Goal: Task Accomplishment & Management: Manage account settings

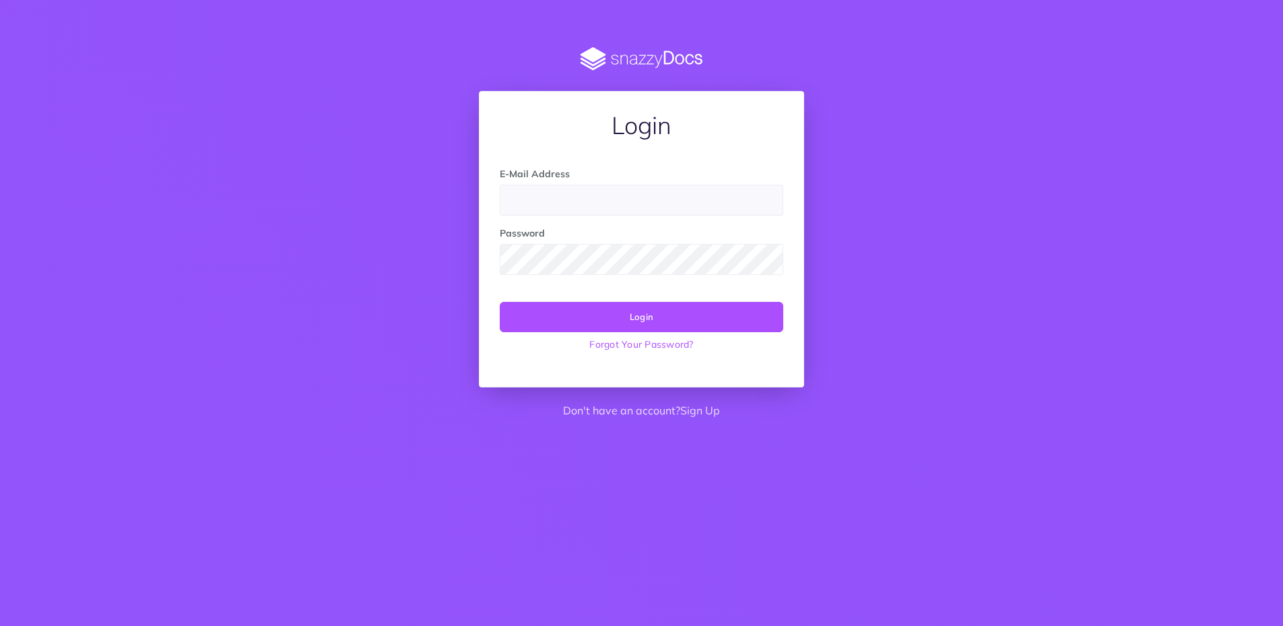
click at [709, 212] on input "email" at bounding box center [642, 200] width 284 height 31
type input "athouck@thehouseofblooms.com"
click at [764, 263] on keeper-lock "Open Keeper Popup" at bounding box center [766, 259] width 16 height 16
click at [764, 258] on keeper-lock "Open Keeper Popup" at bounding box center [766, 259] width 16 height 16
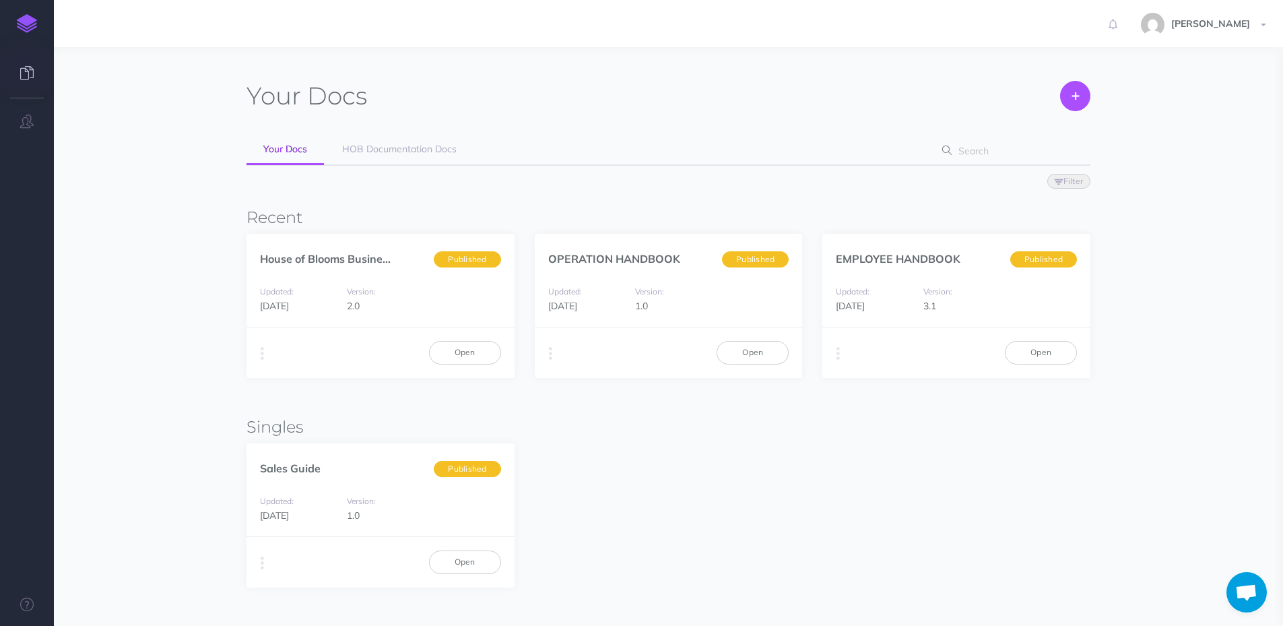
click at [28, 18] on img at bounding box center [27, 23] width 20 height 19
click at [22, 68] on icon at bounding box center [26, 72] width 13 height 13
click at [1222, 24] on span "[PERSON_NAME]" at bounding box center [1210, 24] width 92 height 12
click at [1141, 79] on link "Account Settings" at bounding box center [1185, 76] width 168 height 24
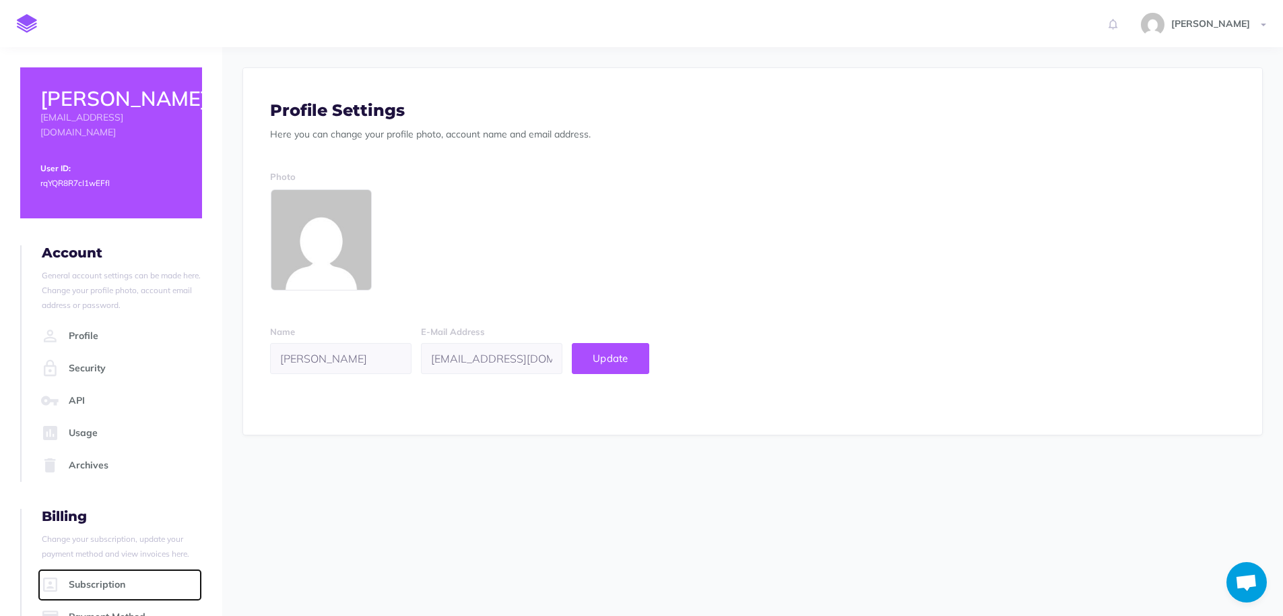
drag, startPoint x: 216, startPoint y: 429, endPoint x: 101, endPoint y: 515, distance: 143.9
click at [101, 515] on ul "Billing Change your subscription, update your payment method and view invoices …" at bounding box center [111, 586] width 182 height 157
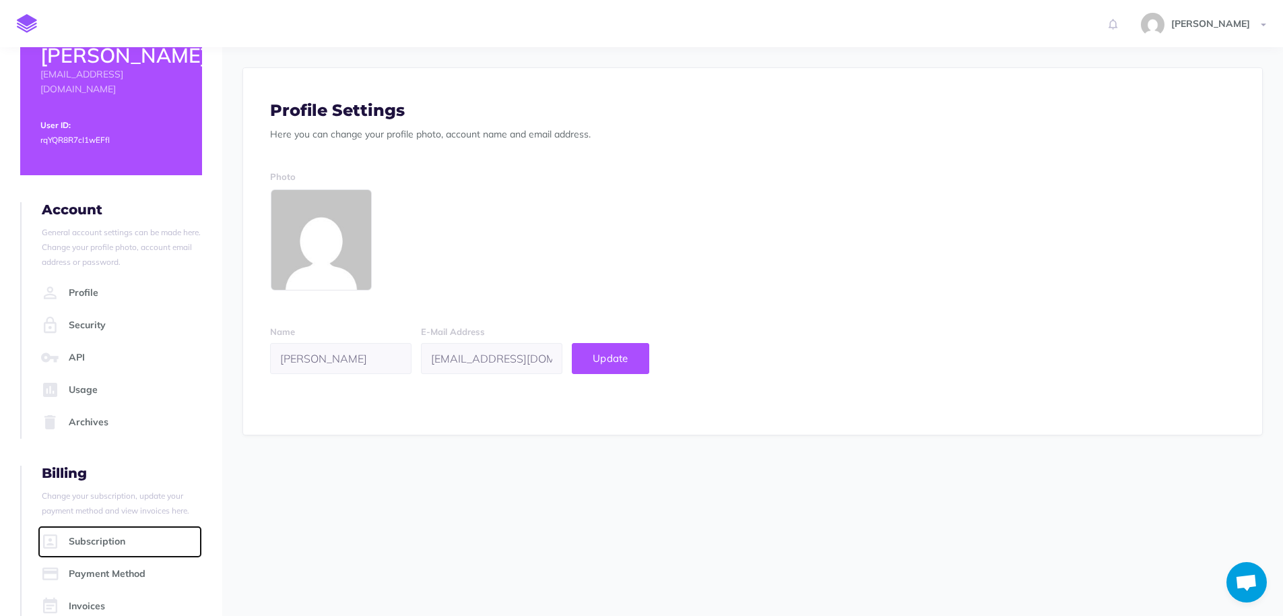
scroll to position [67, 0]
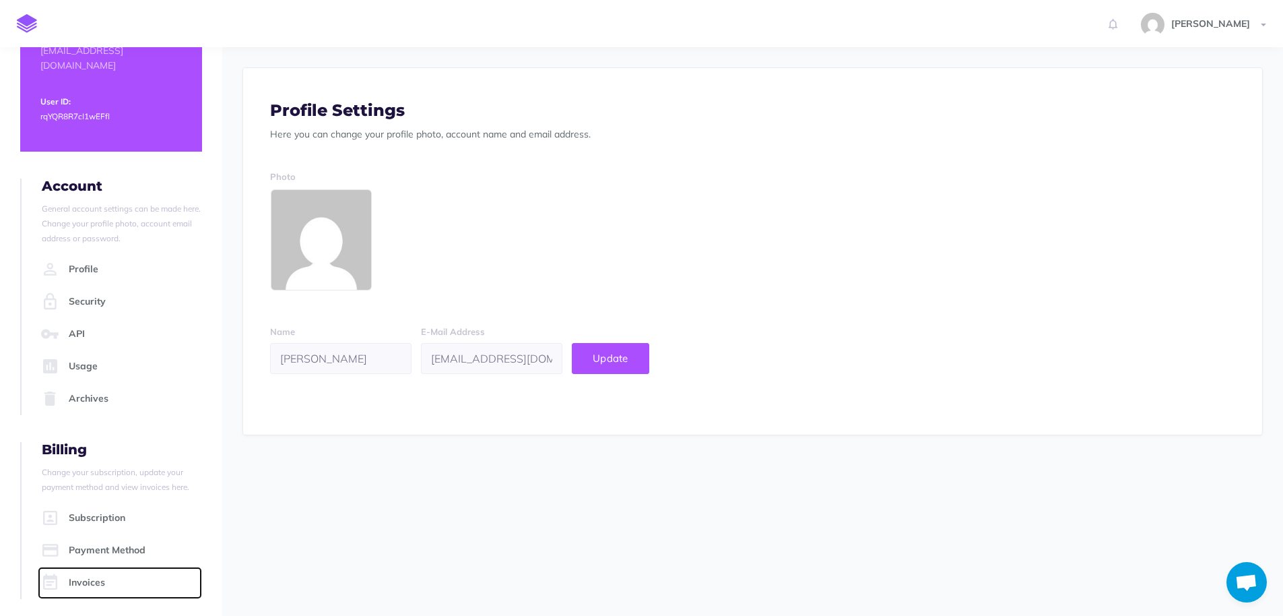
click at [83, 582] on link "Invoices" at bounding box center [120, 582] width 164 height 32
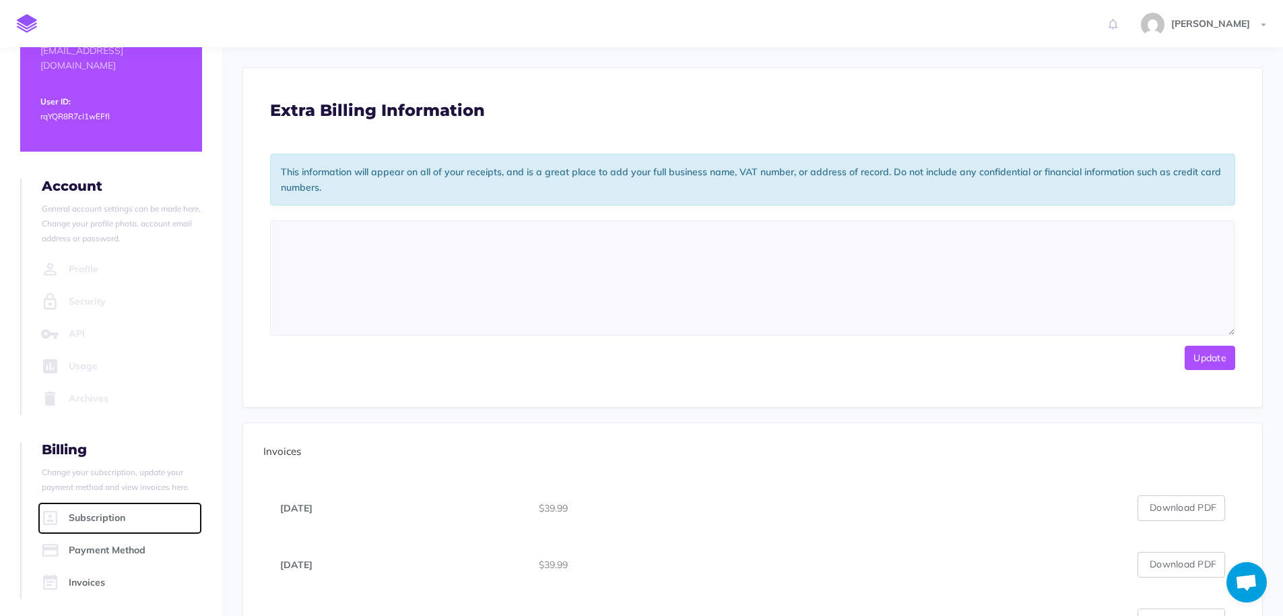
click at [94, 513] on link "Subscription" at bounding box center [120, 518] width 164 height 32
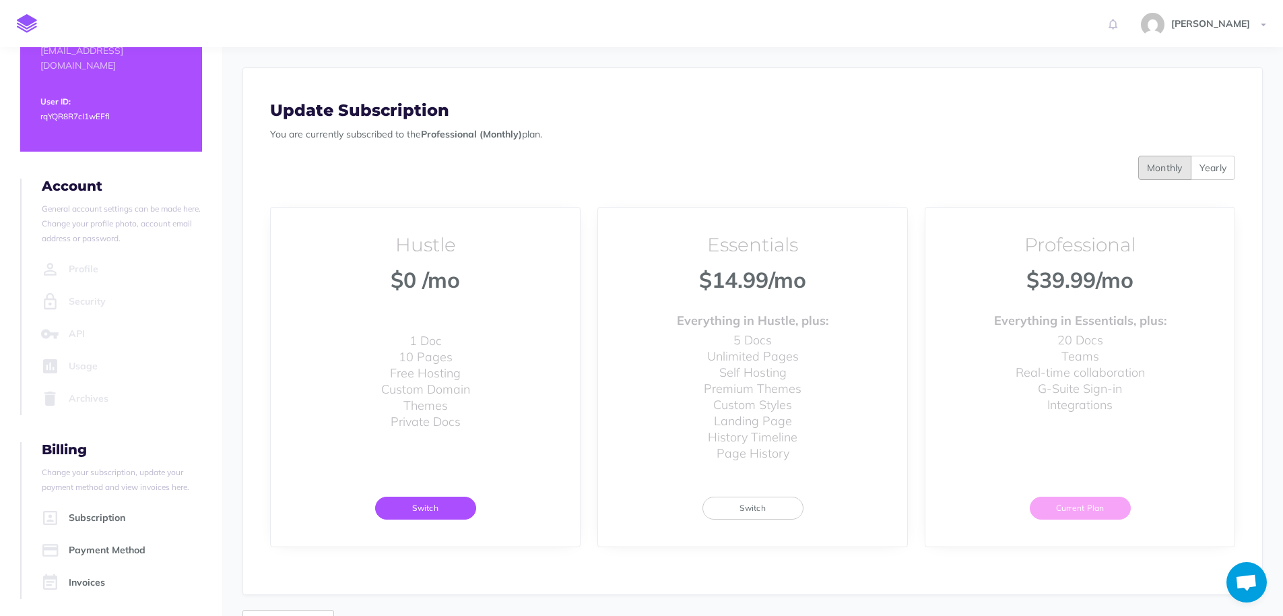
click at [425, 507] on button "Switch" at bounding box center [425, 507] width 101 height 23
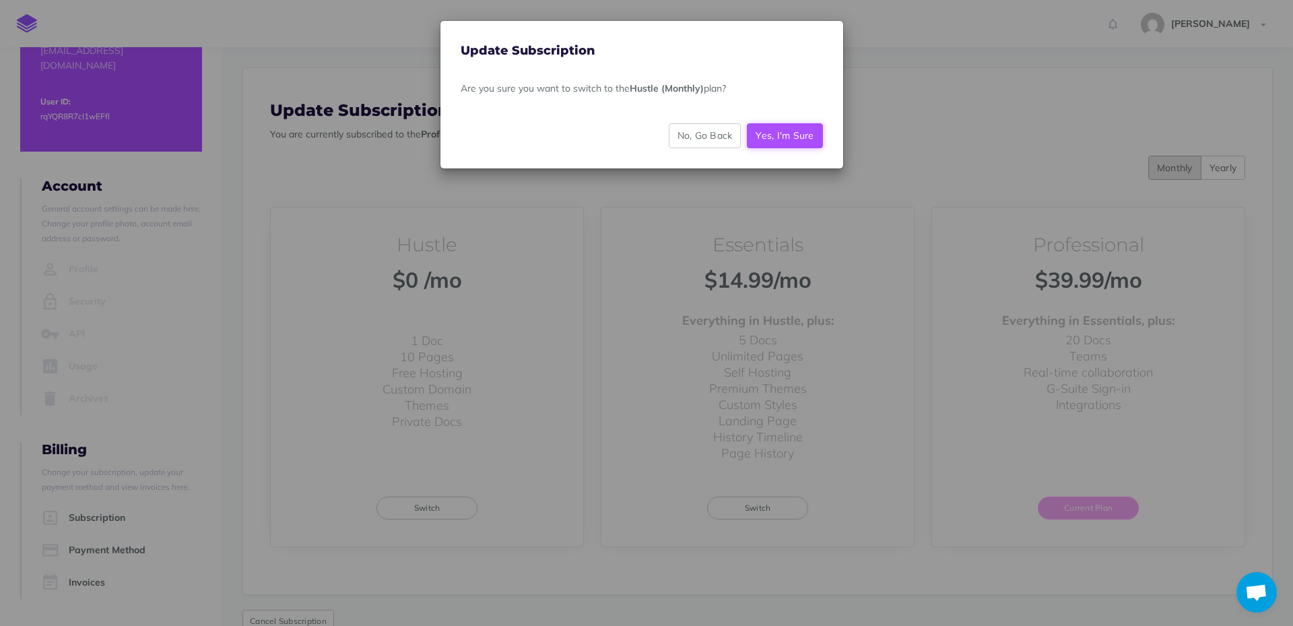
click at [786, 136] on button "Yes, I'm Sure" at bounding box center [784, 135] width 75 height 24
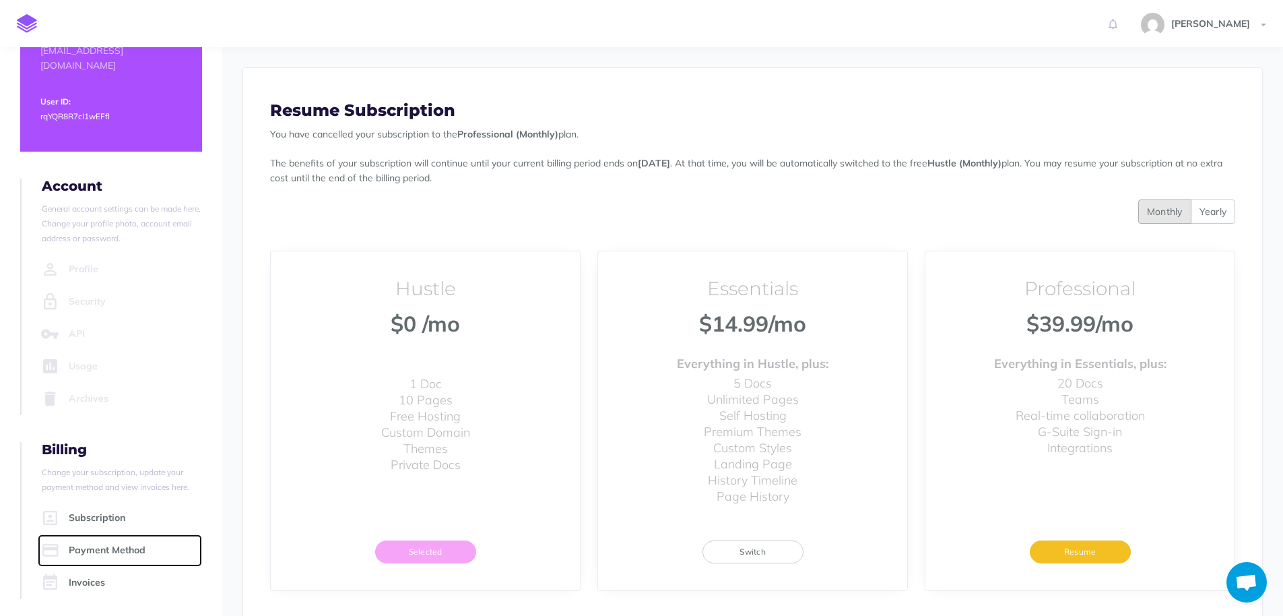
click at [102, 553] on link "Payment Method" at bounding box center [120, 550] width 164 height 32
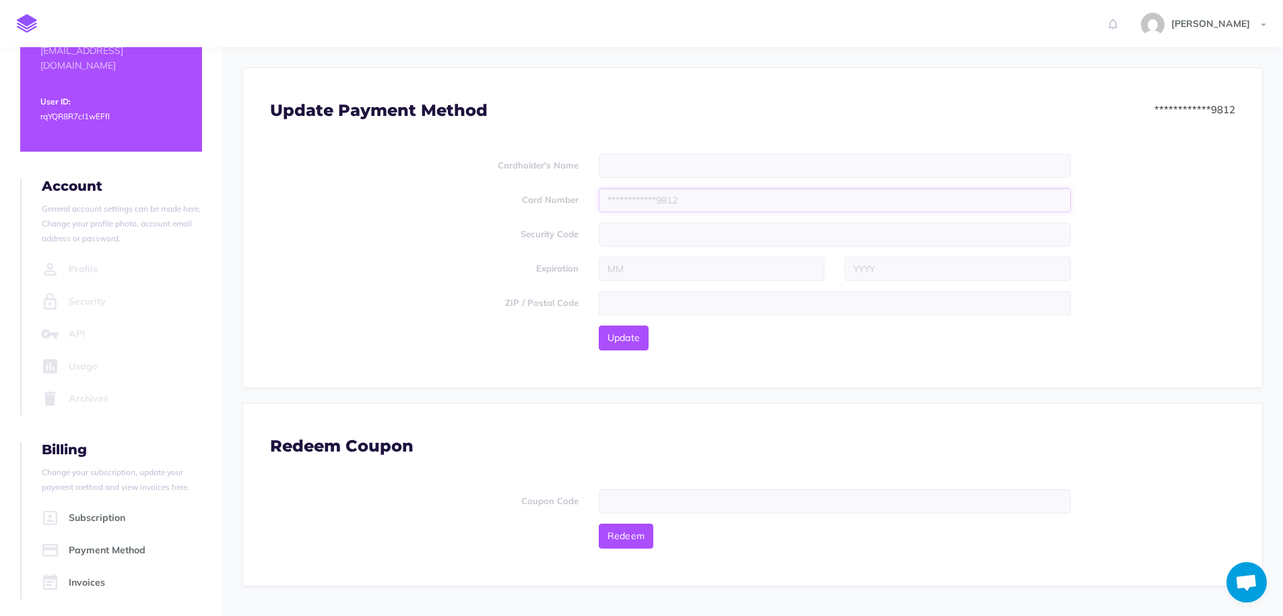
click at [698, 199] on input "text" at bounding box center [835, 200] width 473 height 24
drag, startPoint x: 698, startPoint y: 199, endPoint x: 689, endPoint y: 207, distance: 12.9
click at [641, 201] on input "text" at bounding box center [835, 200] width 473 height 24
click at [1230, 104] on span "**********" at bounding box center [1193, 109] width 84 height 13
click at [632, 339] on span "Update" at bounding box center [623, 337] width 33 height 12
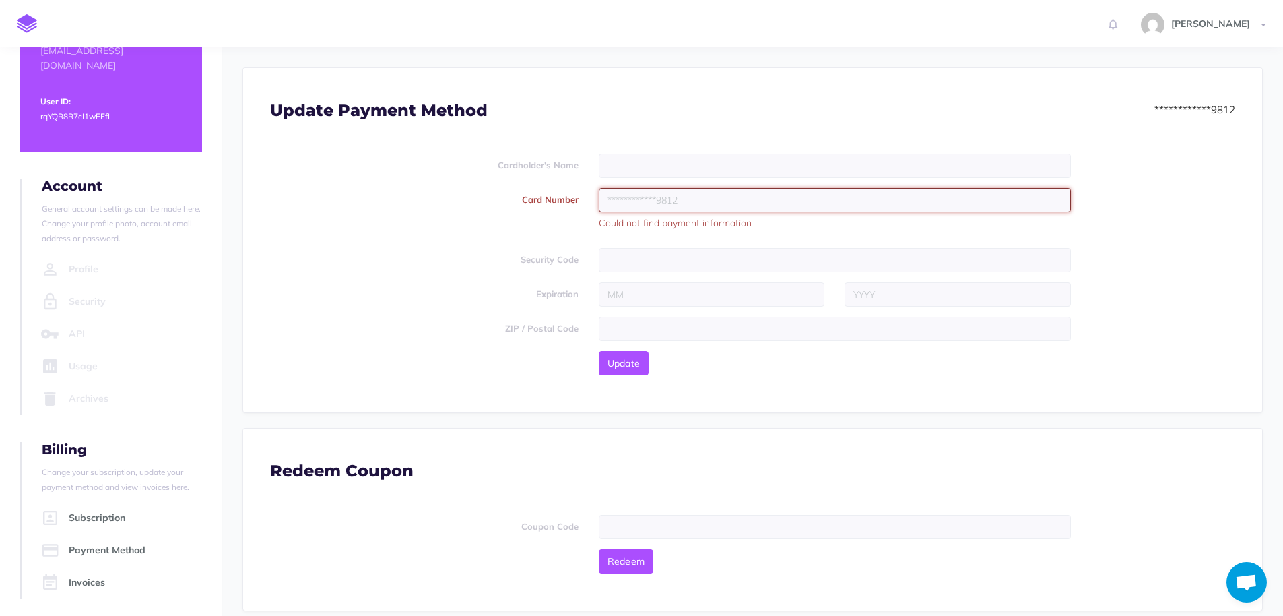
drag, startPoint x: 704, startPoint y: 199, endPoint x: 605, endPoint y: 200, distance: 99.0
click at [605, 200] on input "text" at bounding box center [835, 200] width 473 height 24
click at [139, 553] on link "Payment Method" at bounding box center [120, 550] width 164 height 32
click at [1247, 581] on span "Open chat" at bounding box center [1246, 583] width 22 height 19
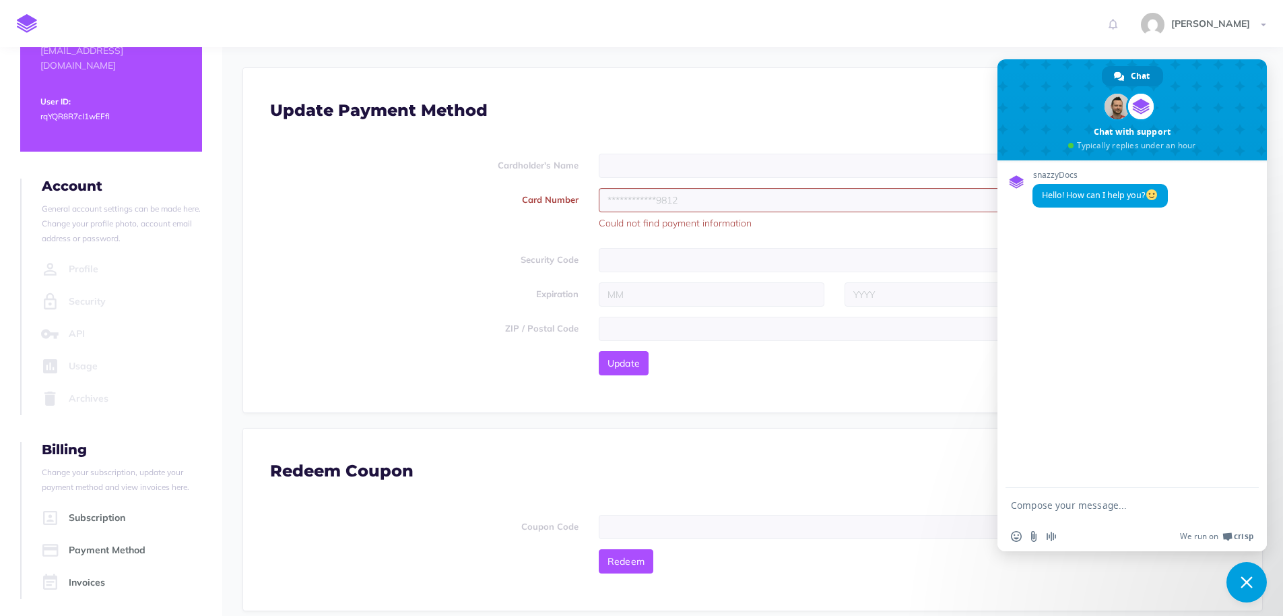
click at [1037, 506] on textarea "Compose your message..." at bounding box center [1119, 505] width 216 height 34
click at [1072, 514] on textarea "I just neet" at bounding box center [1119, 505] width 216 height 34
type textarea "I need to cancel my account"
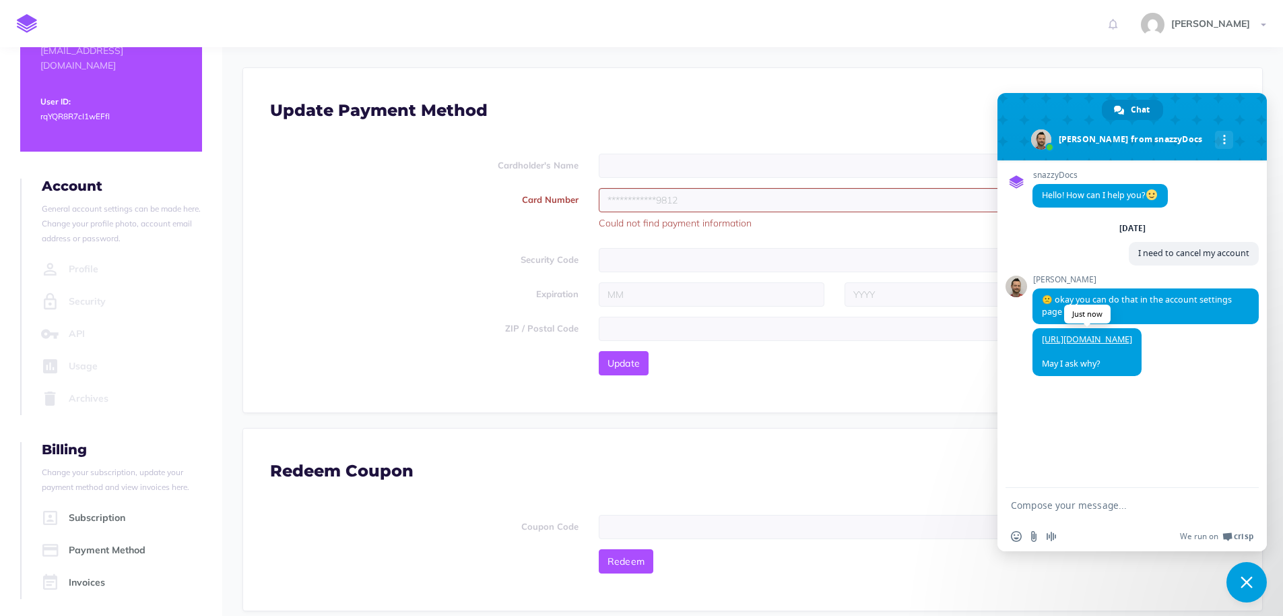
click at [1132, 339] on link "[URL][DOMAIN_NAME]" at bounding box center [1087, 338] width 90 height 11
type textarea "We have moved all of our documents to Notion"
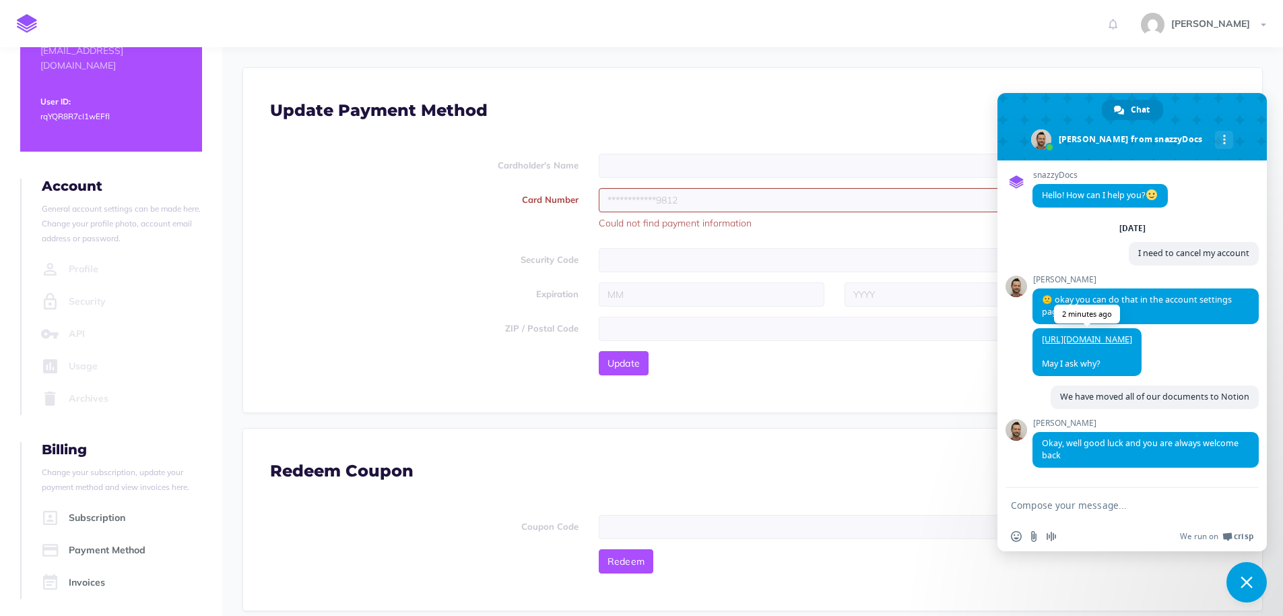
type textarea "the"
type textarea "The link did not give me a wa"
type textarea "I switched to Hustle"
type textarea "Ok"
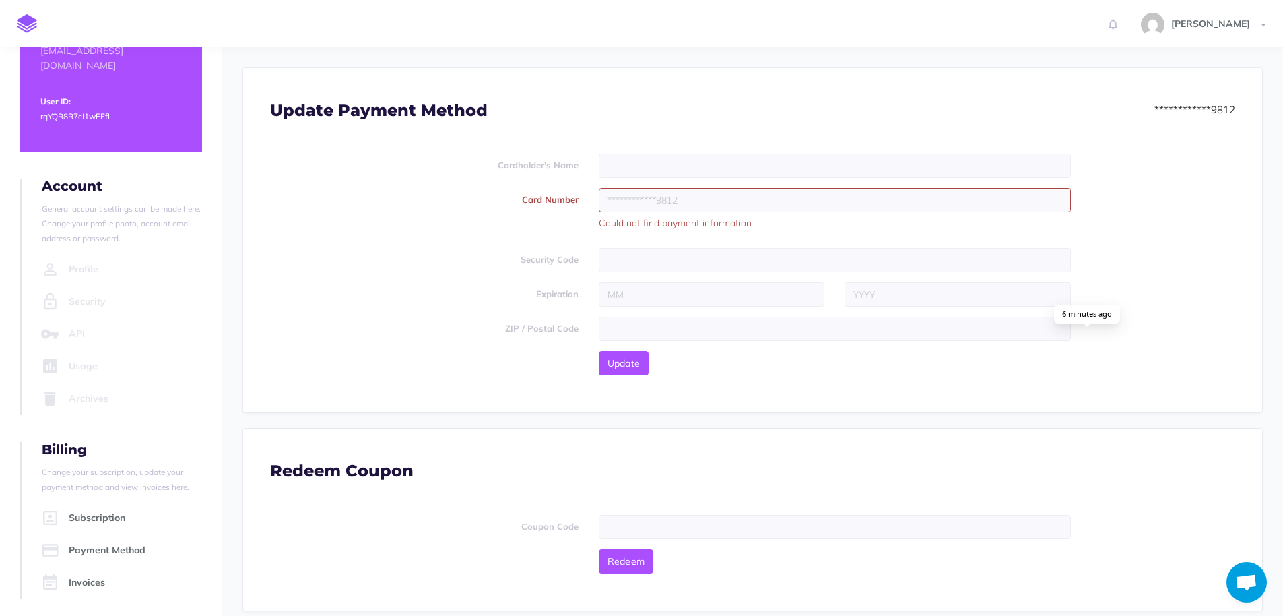
scroll to position [291, 0]
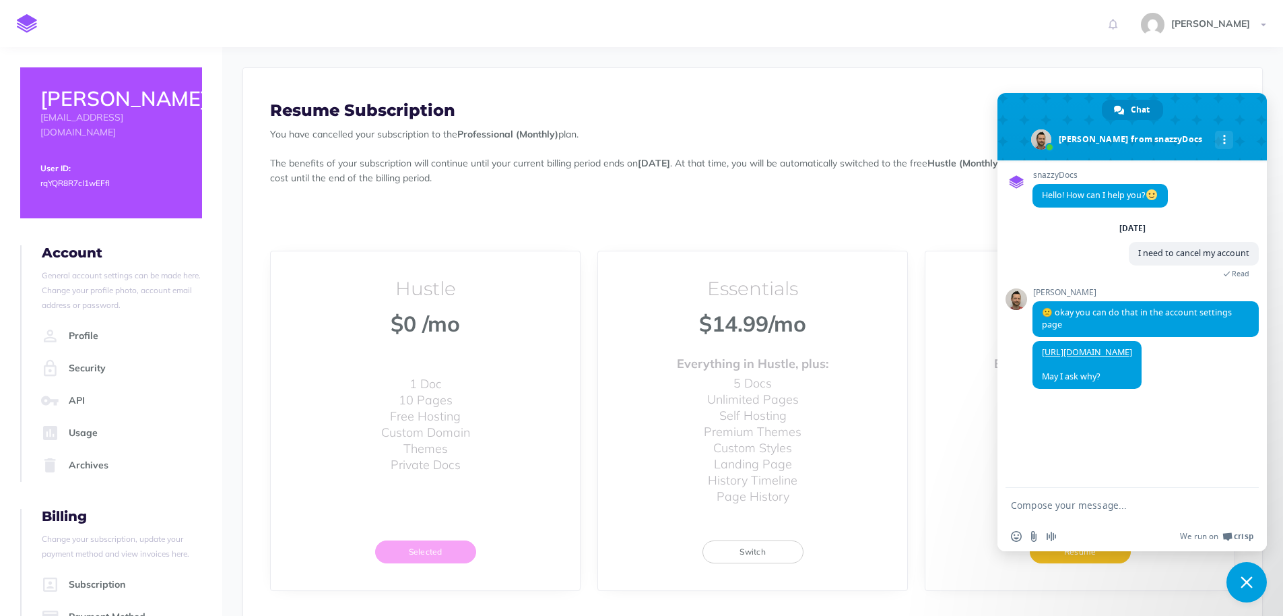
drag, startPoint x: 223, startPoint y: 276, endPoint x: 217, endPoint y: 298, distance: 23.0
click at [217, 298] on div "Toggle Navigation Allen Houck Settings Account Settings Teams HOB Documentation…" at bounding box center [641, 419] width 1283 height 744
drag, startPoint x: 217, startPoint y: 298, endPoint x: 191, endPoint y: 296, distance: 26.3
click at [191, 296] on p "General account settings can be made here. Change your profile photo, account e…" at bounding box center [122, 289] width 160 height 45
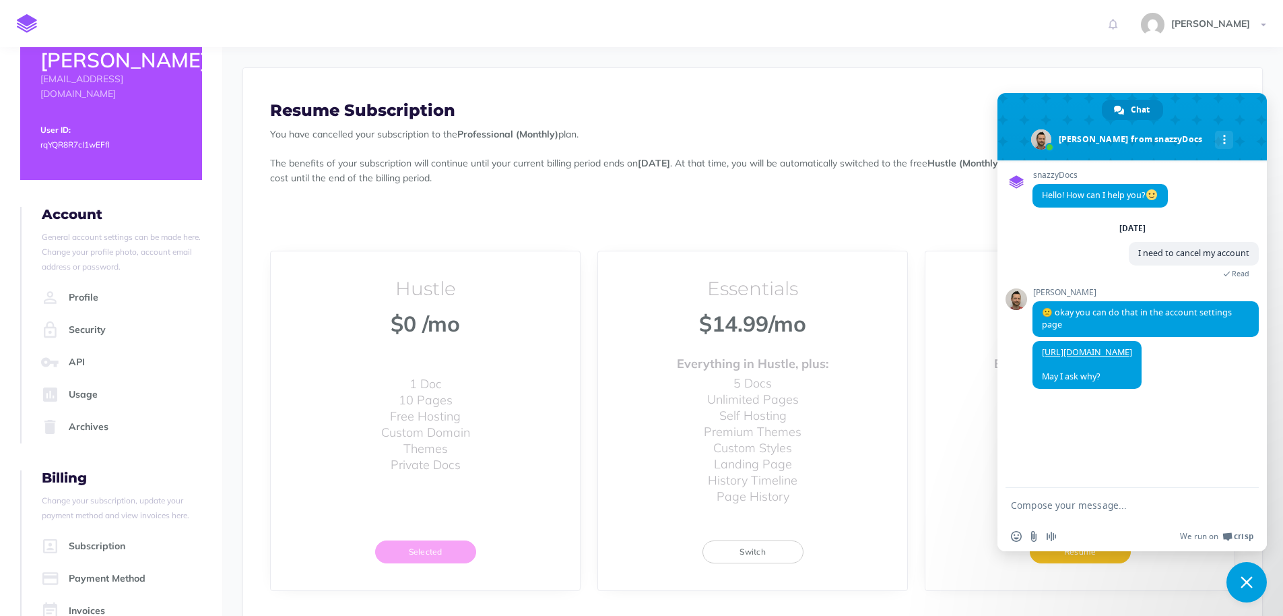
scroll to position [67, 0]
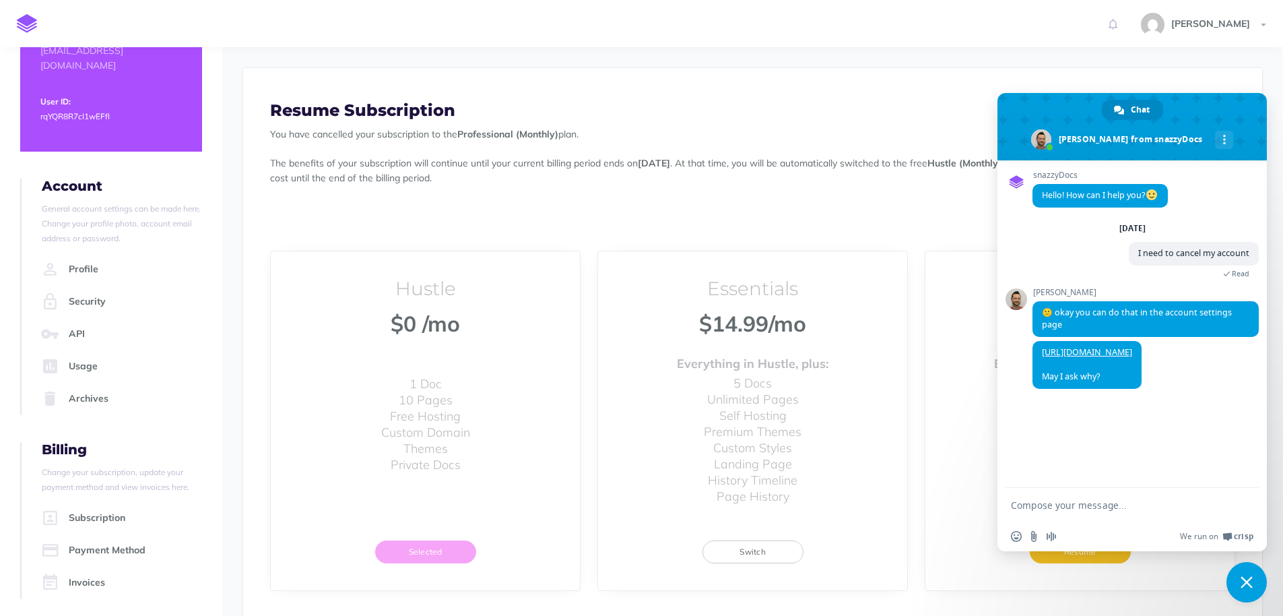
click at [1016, 506] on textarea "Compose your message..." at bounding box center [1119, 505] width 216 height 34
type textarea "We have moved all of our documents to Notion"
click at [1246, 490] on span "Send" at bounding box center [1244, 493] width 10 height 10
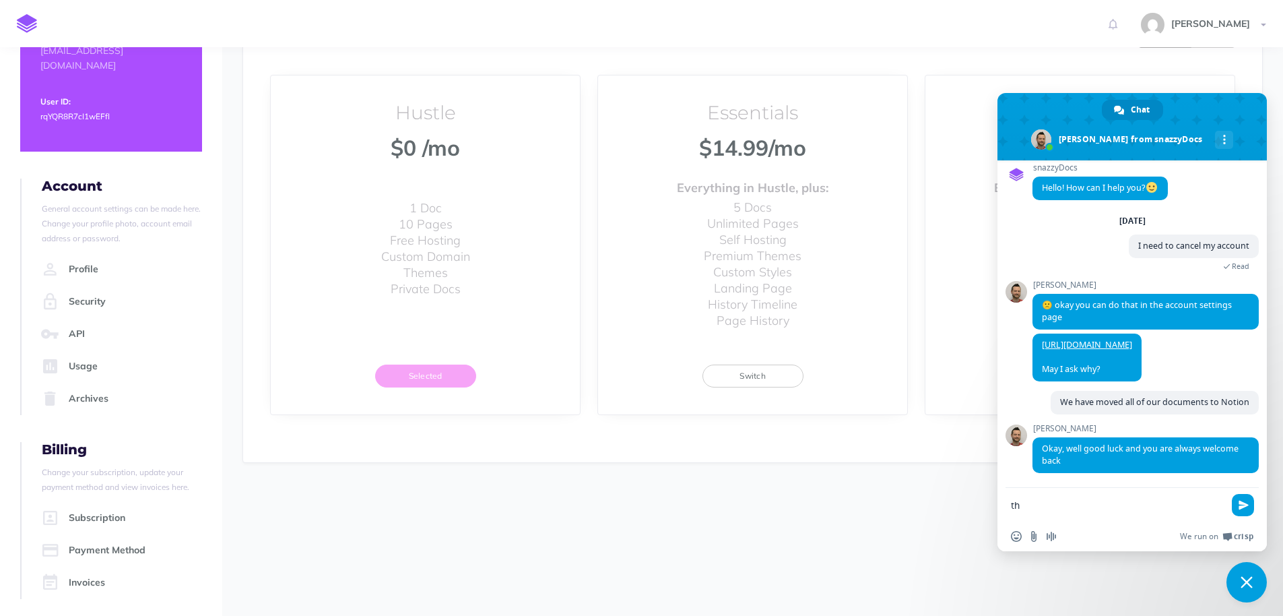
type textarea "t"
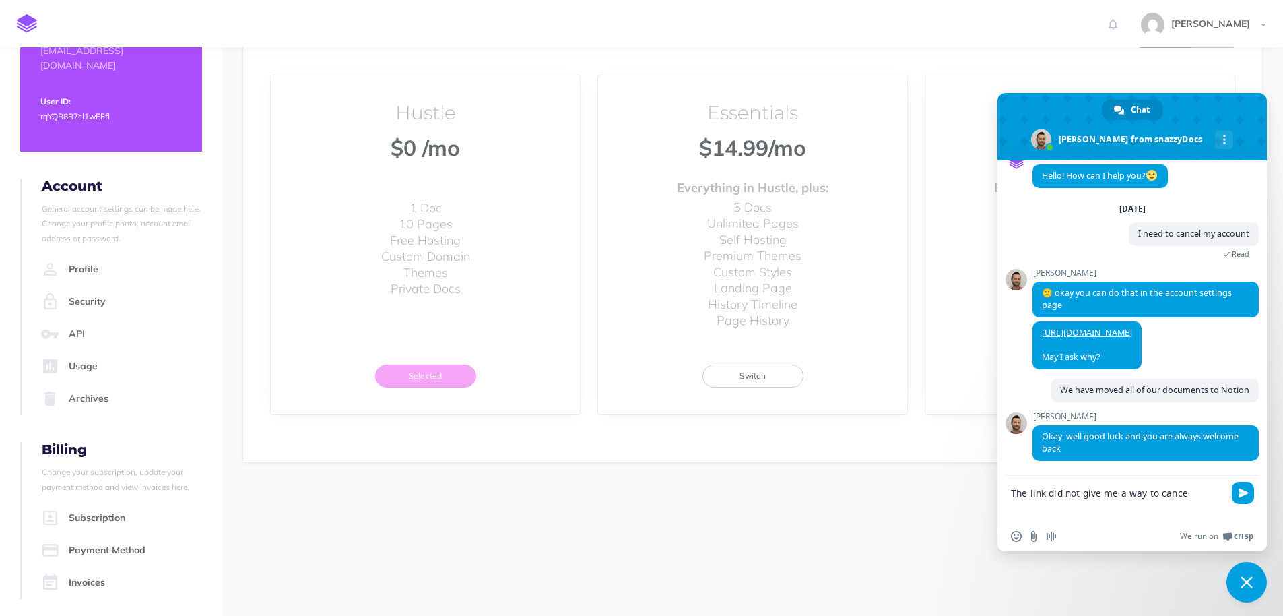
type textarea "The link did not give me a way to cancel"
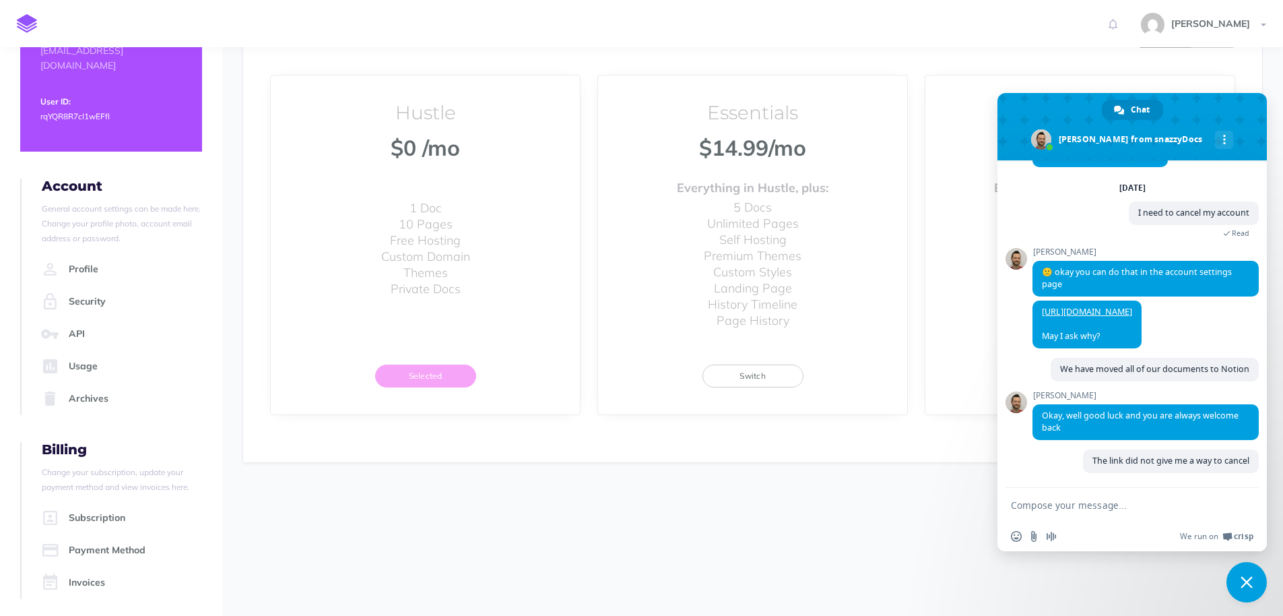
scroll to position [53, 0]
click at [89, 385] on link "Archives" at bounding box center [120, 399] width 164 height 32
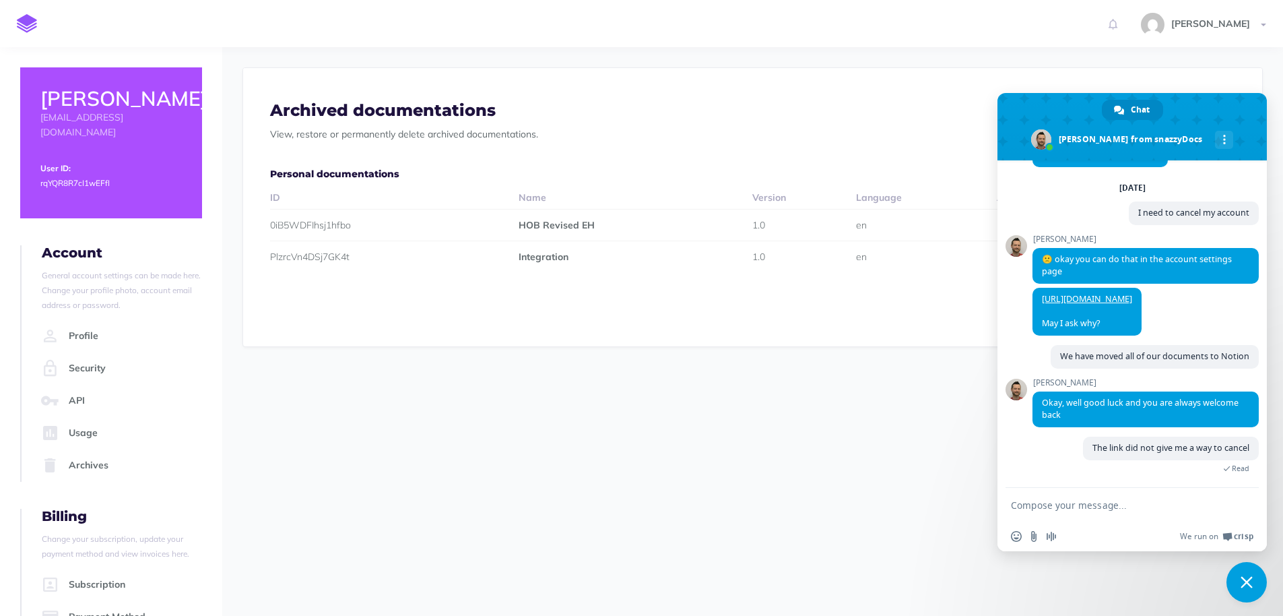
scroll to position [79, 0]
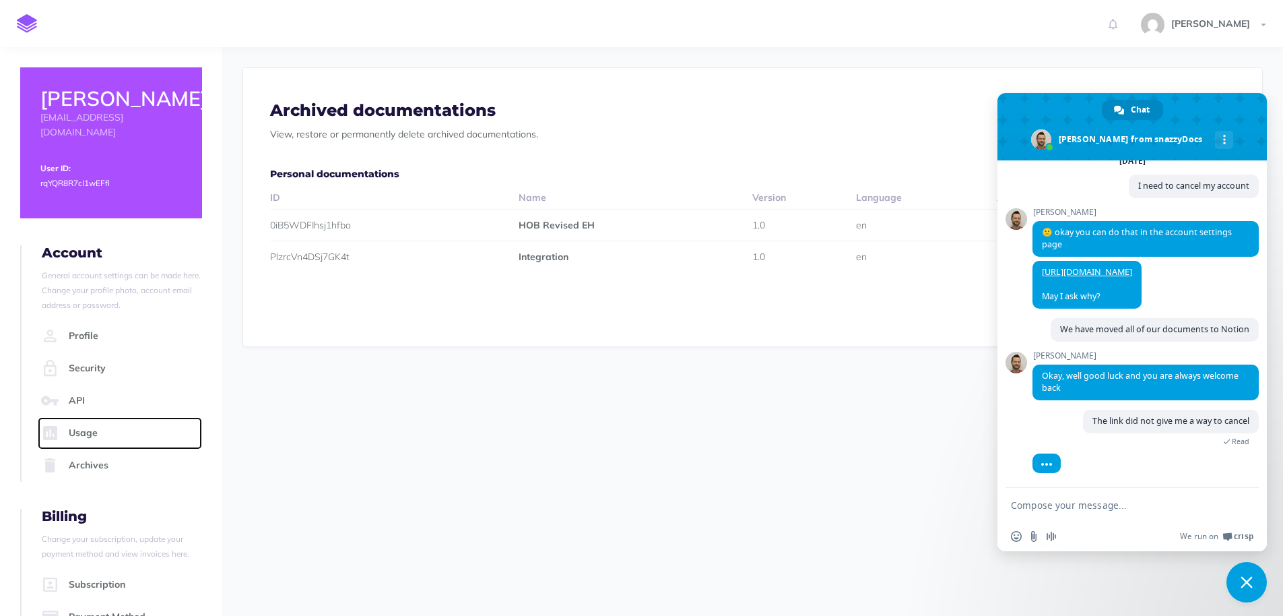
click at [77, 417] on link "Usage" at bounding box center [120, 433] width 164 height 32
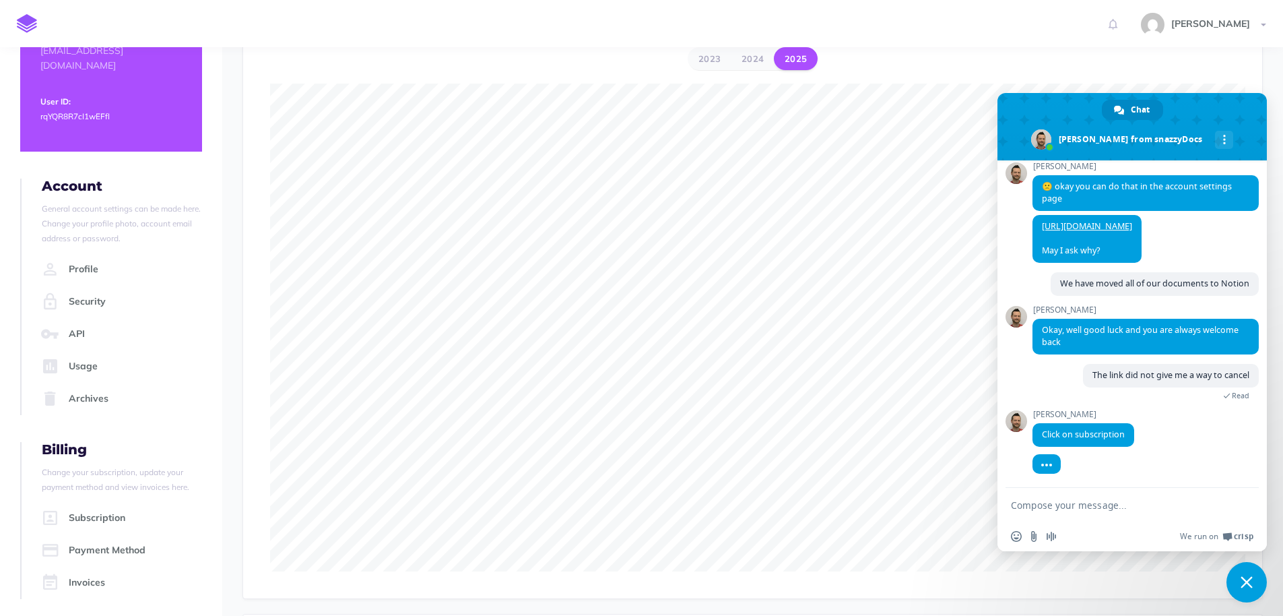
scroll to position [123, 0]
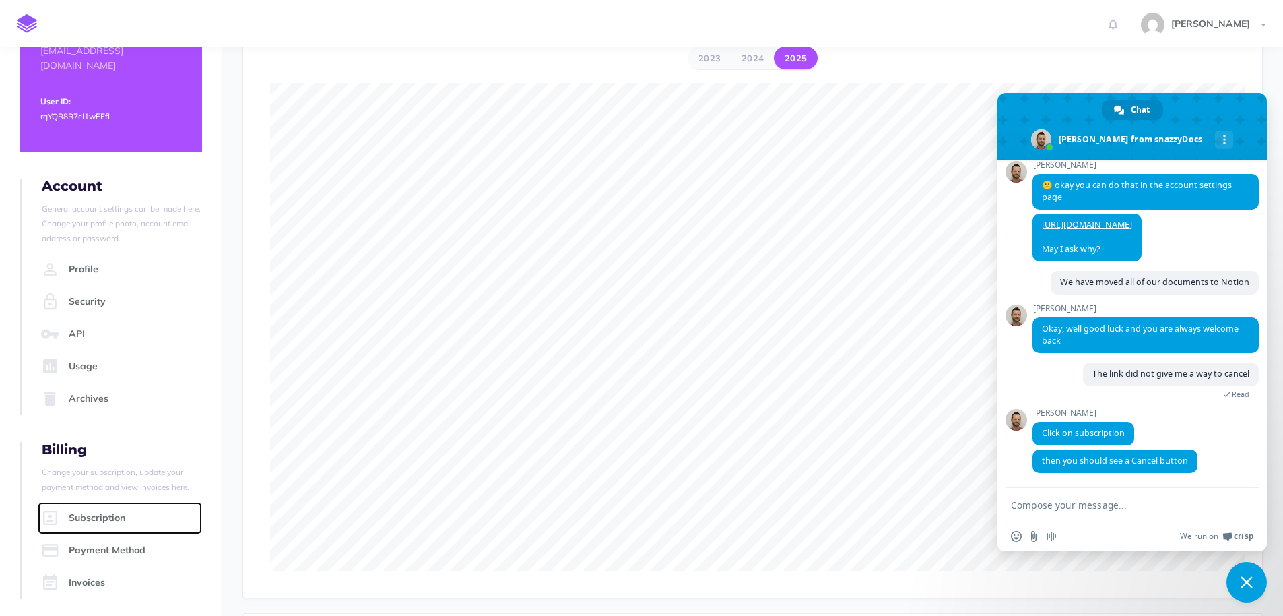
click at [104, 515] on link "Subscription" at bounding box center [120, 518] width 164 height 32
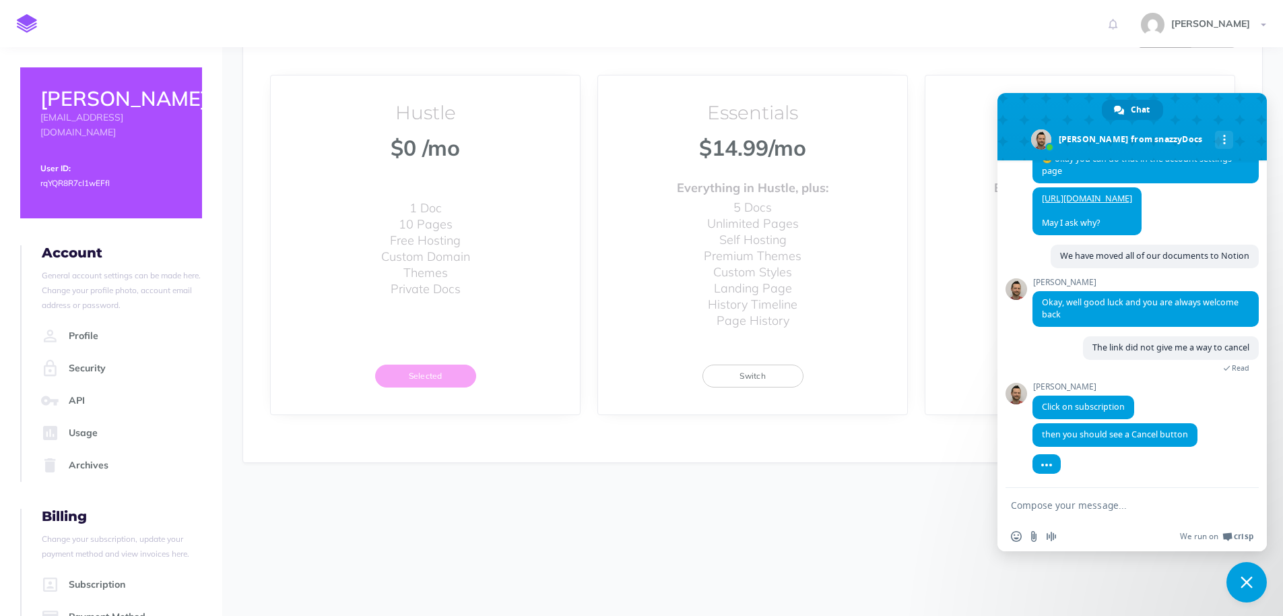
scroll to position [166, 0]
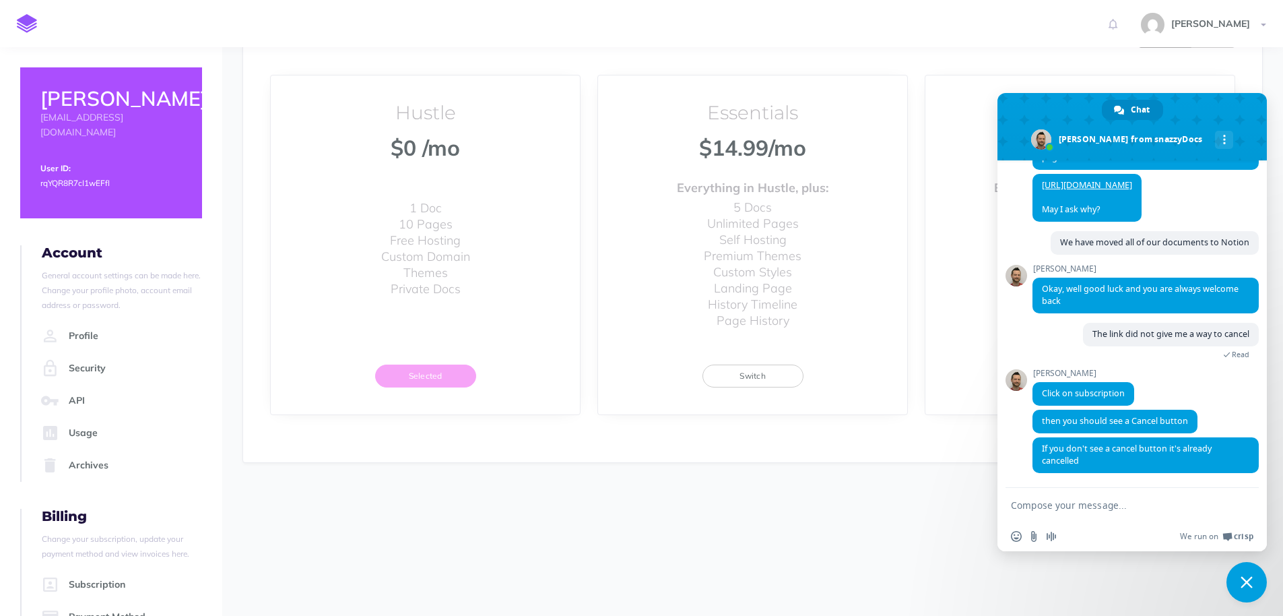
click at [1024, 513] on textarea "Compose your message..." at bounding box center [1119, 505] width 216 height 34
type textarea "I switched to Hustle"
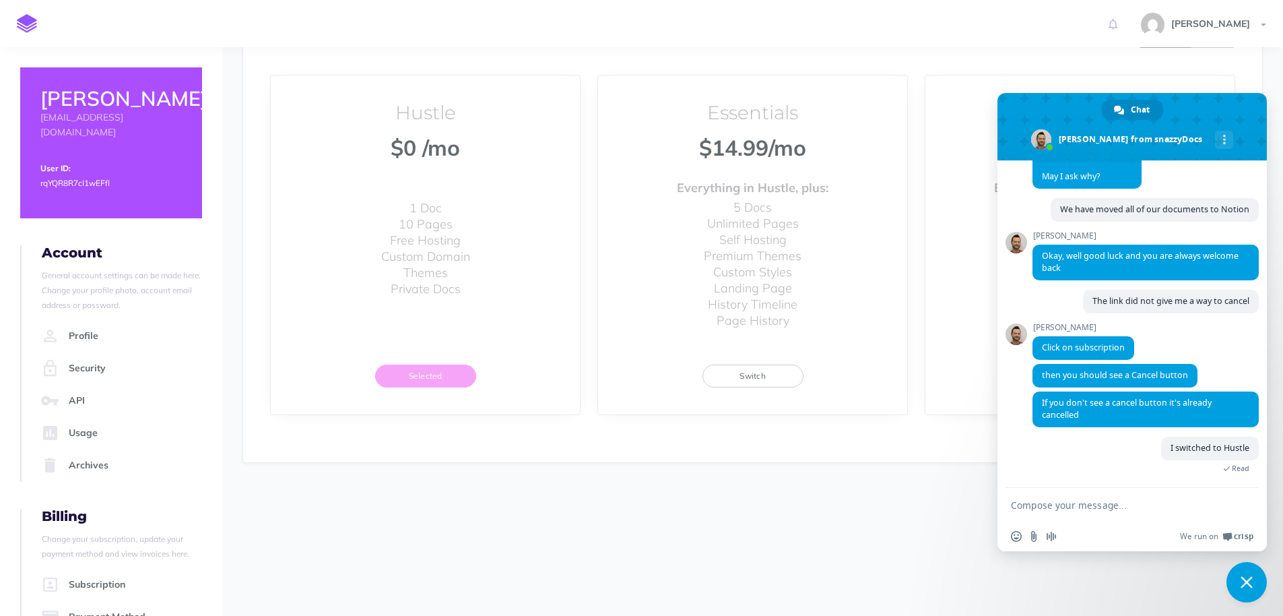
scroll to position [226, 0]
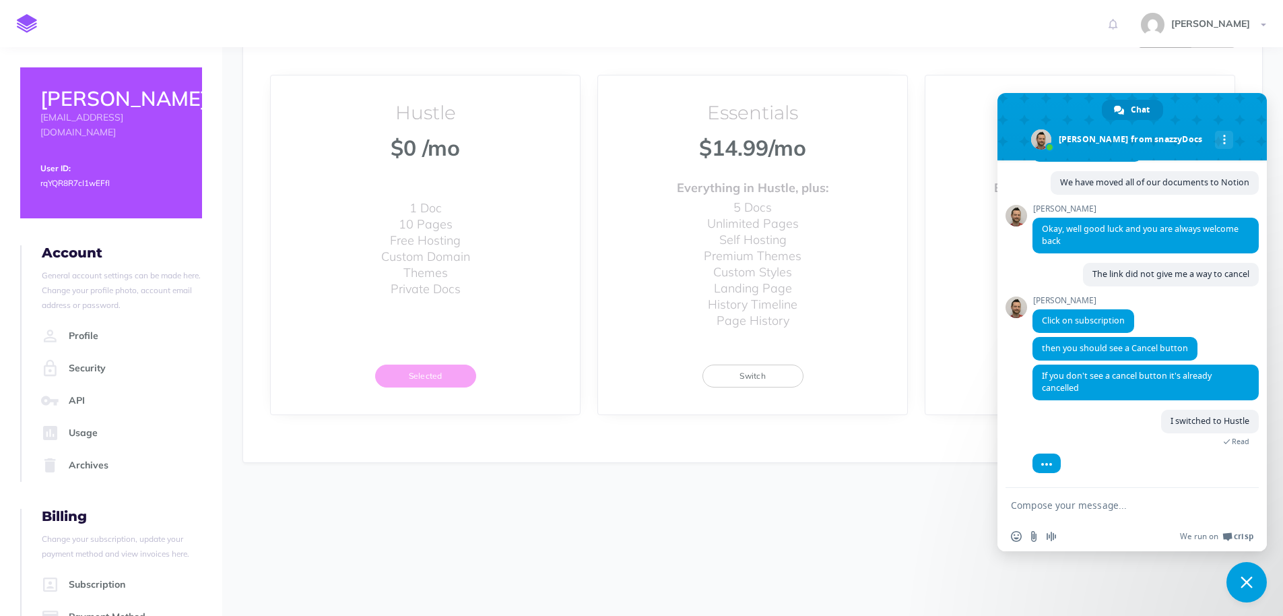
drag, startPoint x: 1049, startPoint y: 100, endPoint x: 931, endPoint y: 143, distance: 124.9
click at [953, 123] on body "Toggle Navigation Allen Houck Settings Account Settings Teams HOB Documentation…" at bounding box center [641, 243] width 1283 height 744
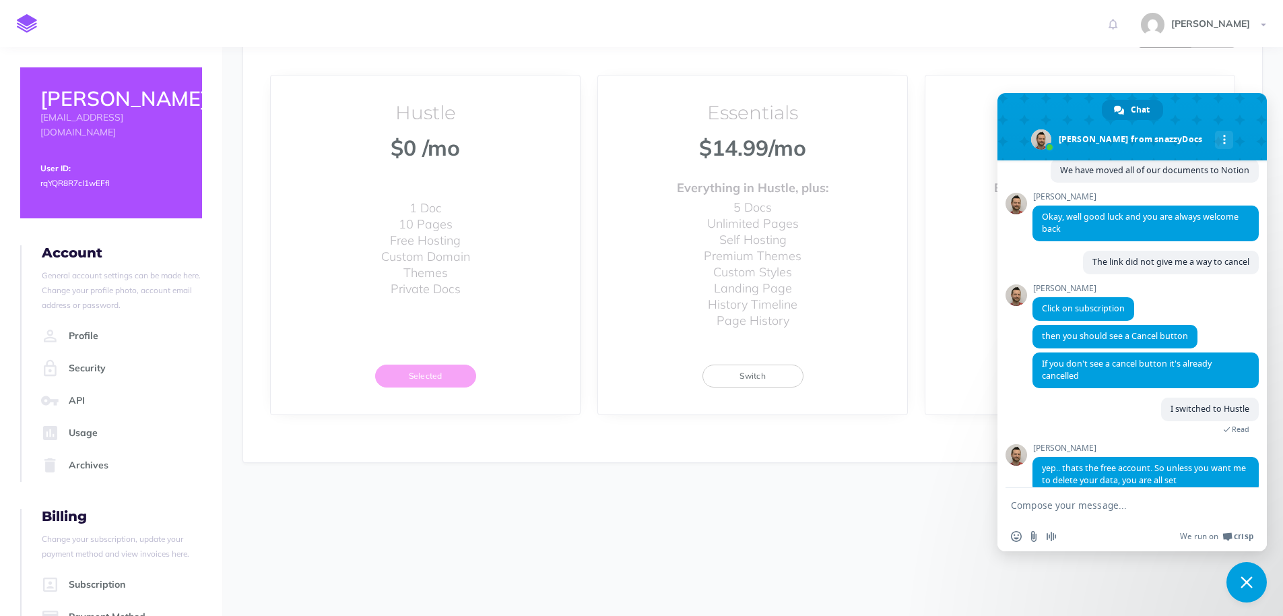
scroll to position [258, 0]
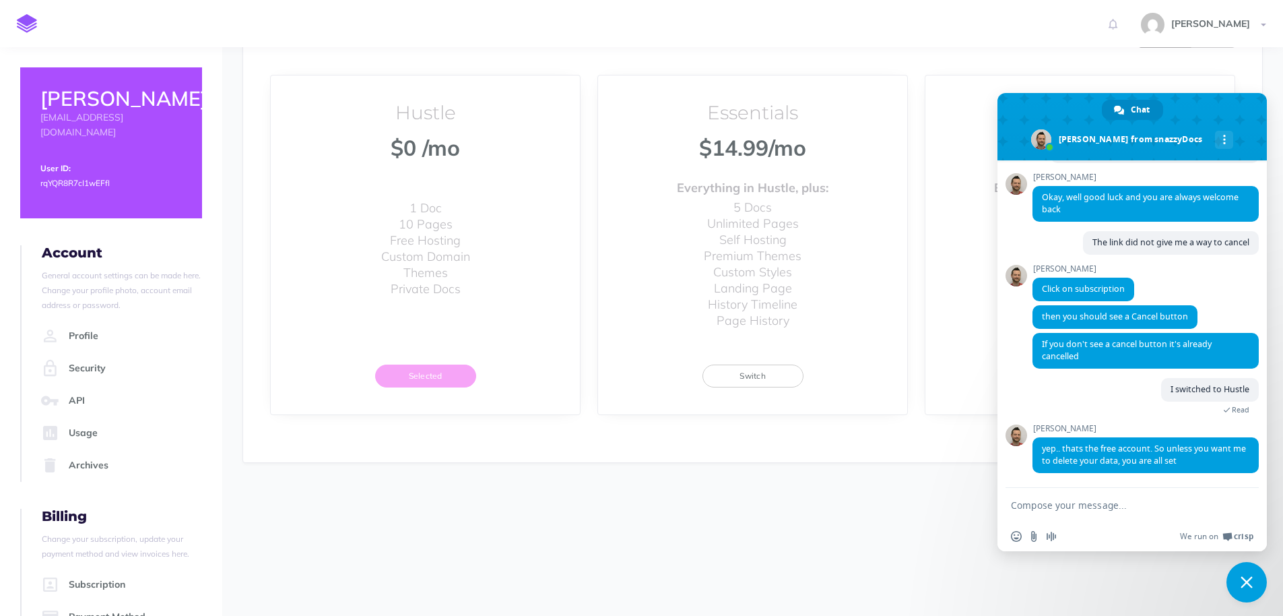
click at [1018, 504] on textarea "Compose your message..." at bounding box center [1119, 505] width 216 height 34
type textarea "Ok"
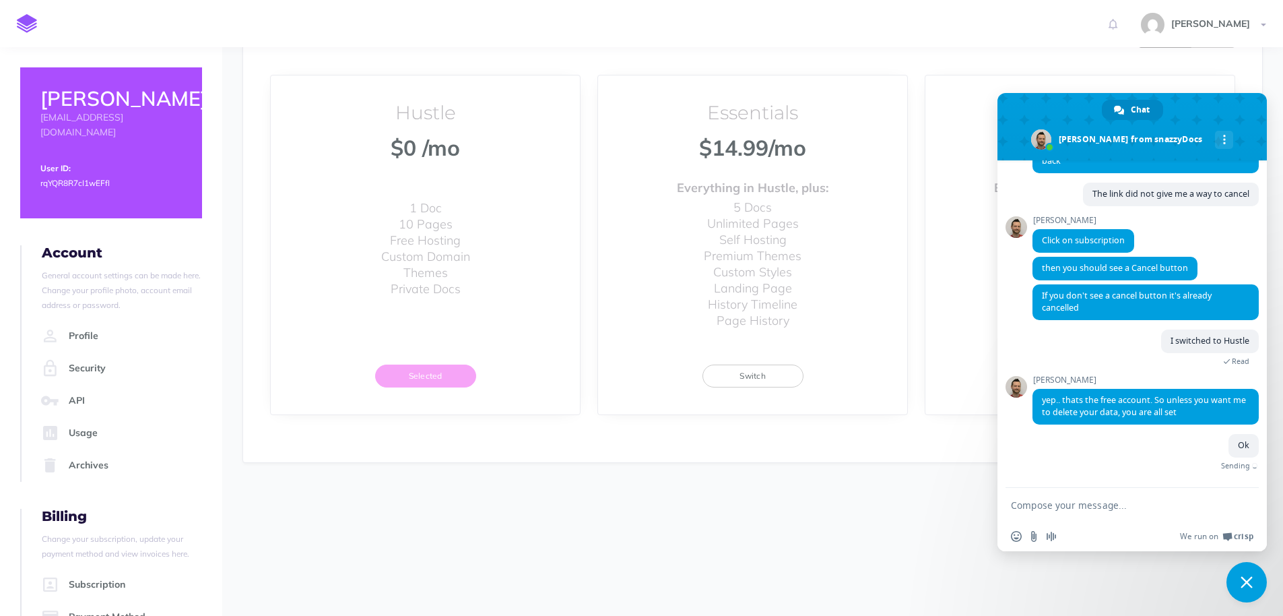
scroll to position [291, 0]
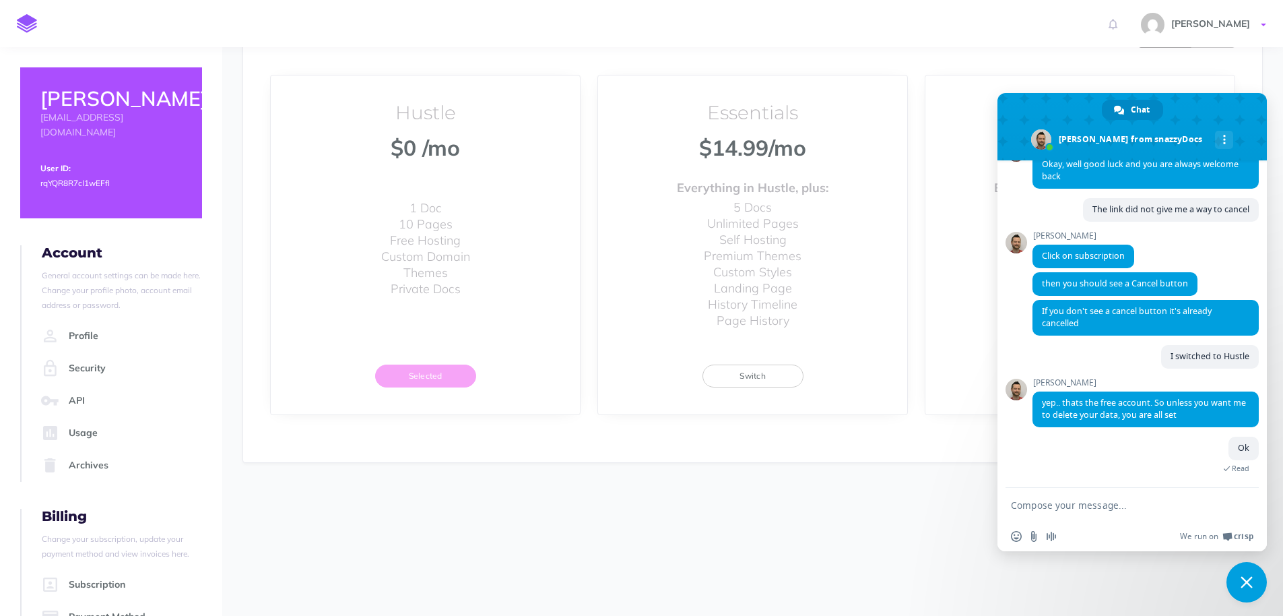
click at [1245, 22] on span "[PERSON_NAME]" at bounding box center [1210, 24] width 92 height 12
click at [1250, 580] on span "Close chat" at bounding box center [1247, 582] width 12 height 12
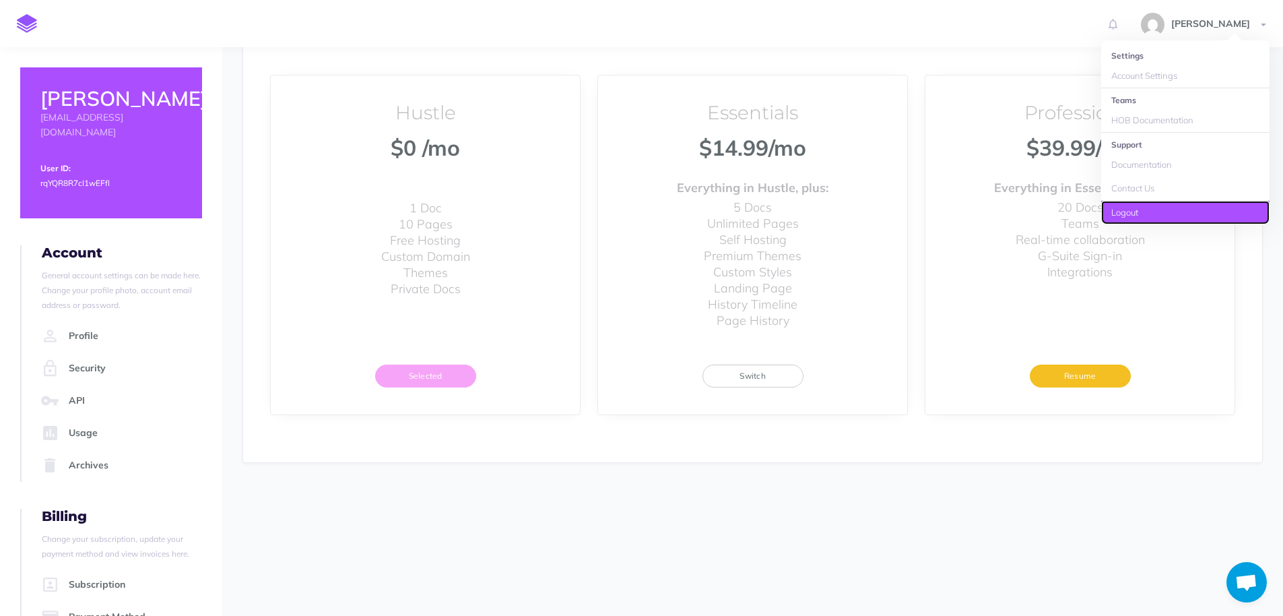
click at [1140, 208] on link "Logout" at bounding box center [1185, 213] width 168 height 24
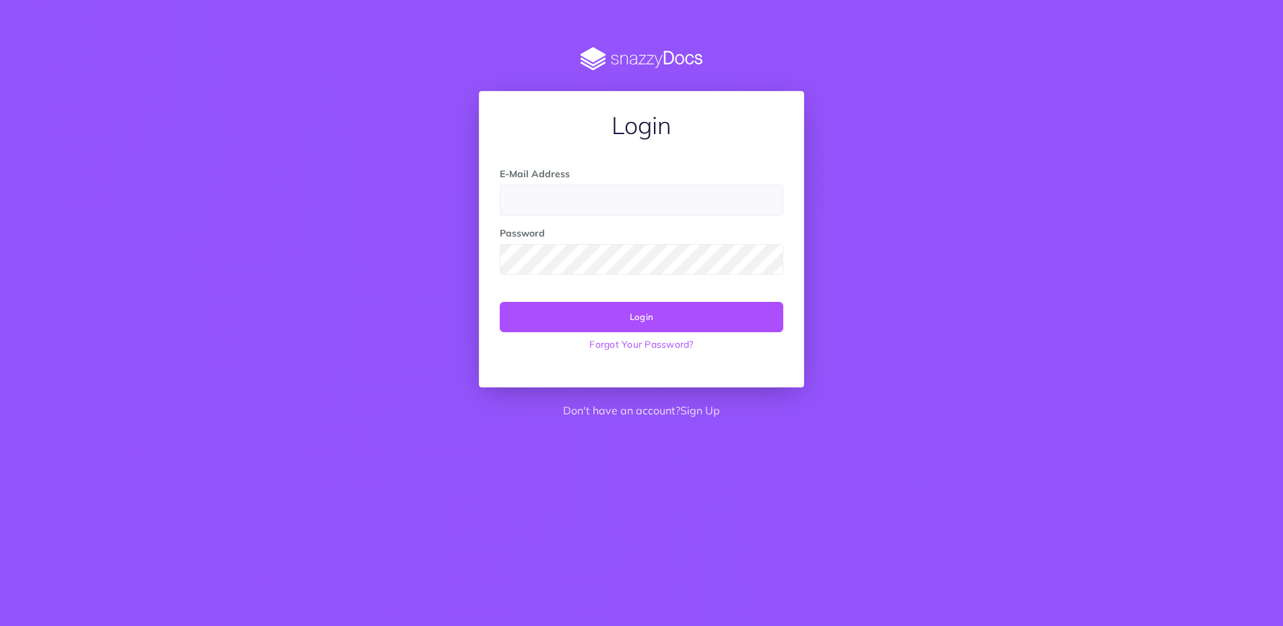
type input "[EMAIL_ADDRESS][DOMAIN_NAME]"
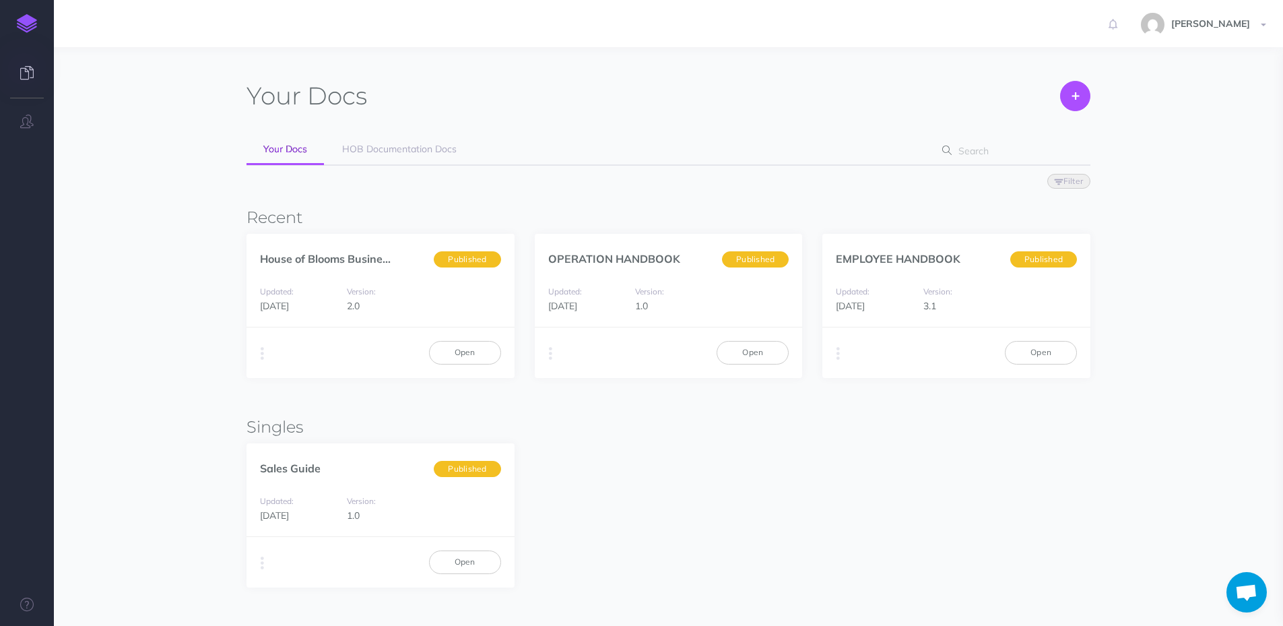
scroll to position [291, 0]
click at [1224, 26] on span "[PERSON_NAME]" at bounding box center [1210, 24] width 92 height 12
click at [1181, 207] on link "Logout" at bounding box center [1185, 213] width 168 height 24
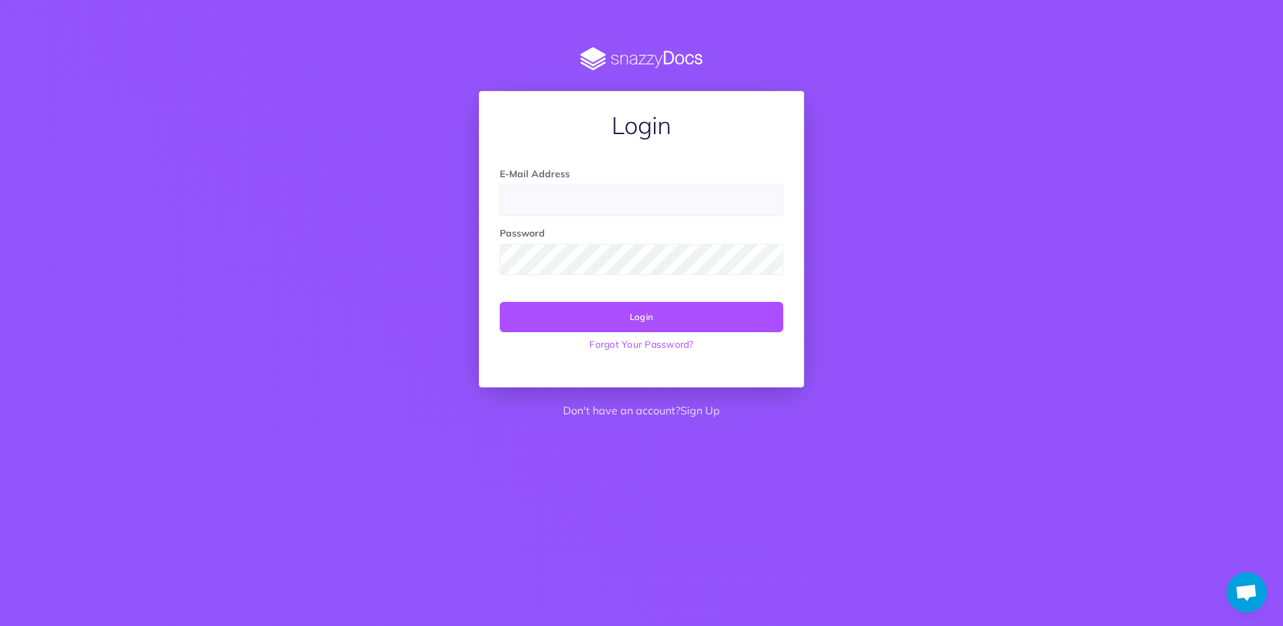
scroll to position [291, 0]
